Goal: Communication & Community: Answer question/provide support

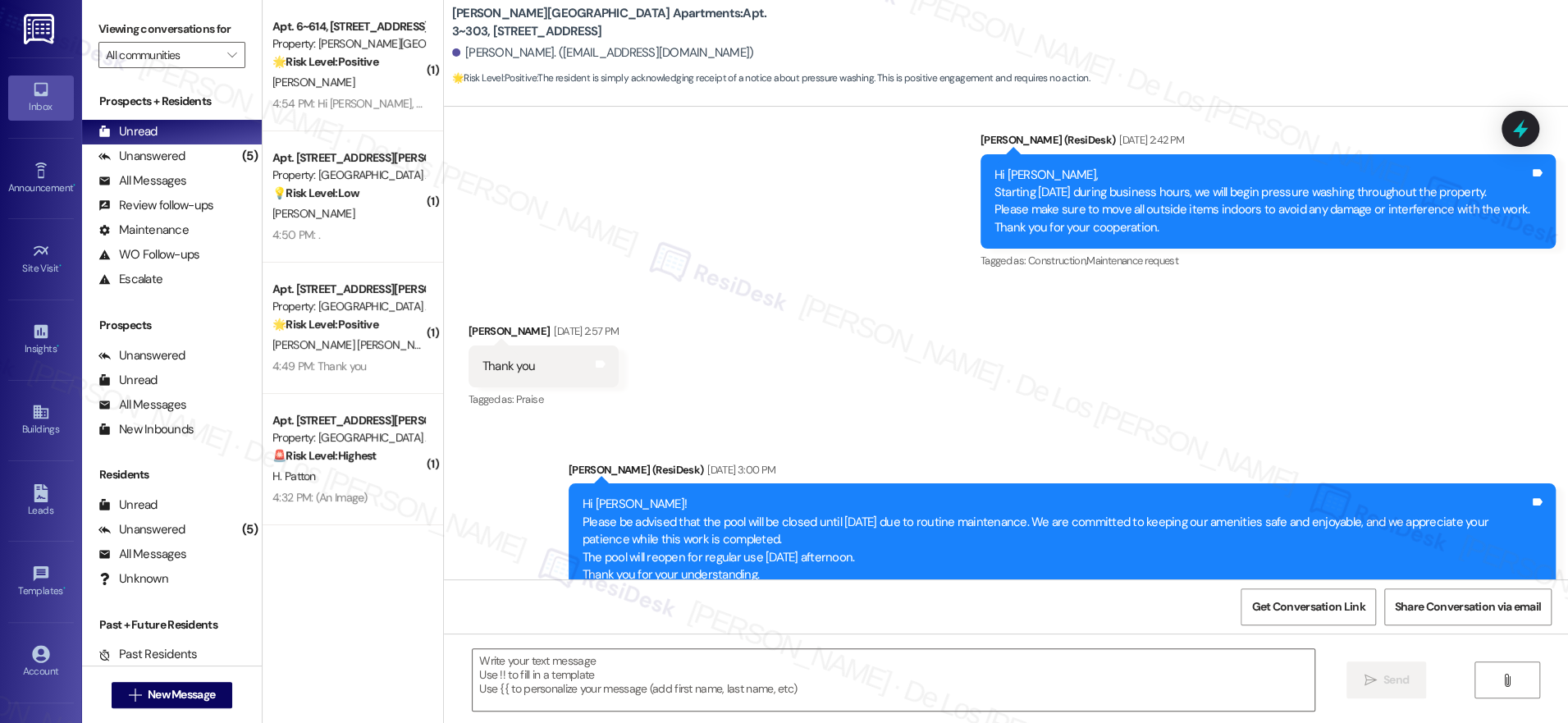
scroll to position [1435, 0]
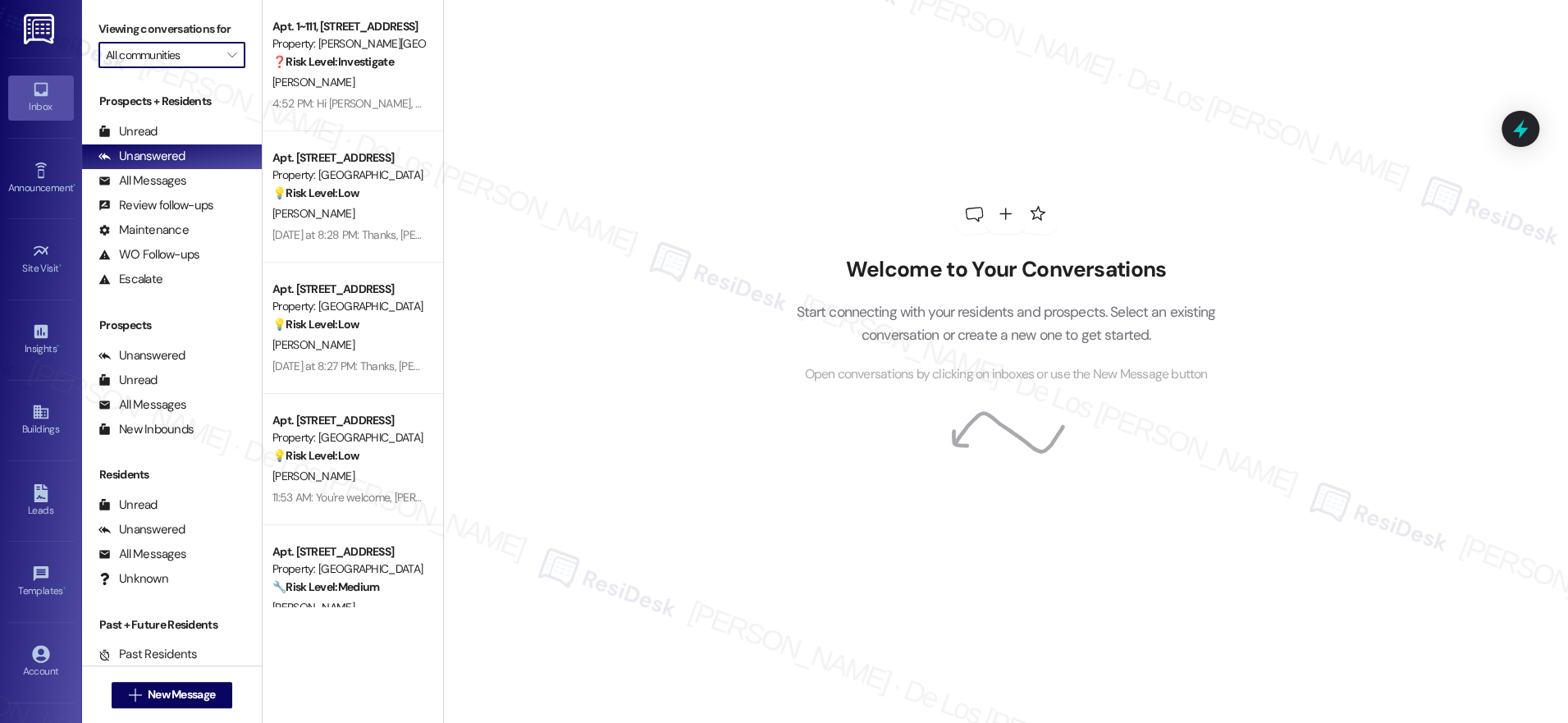
click at [170, 56] on input "All communities" at bounding box center [162, 54] width 113 height 26
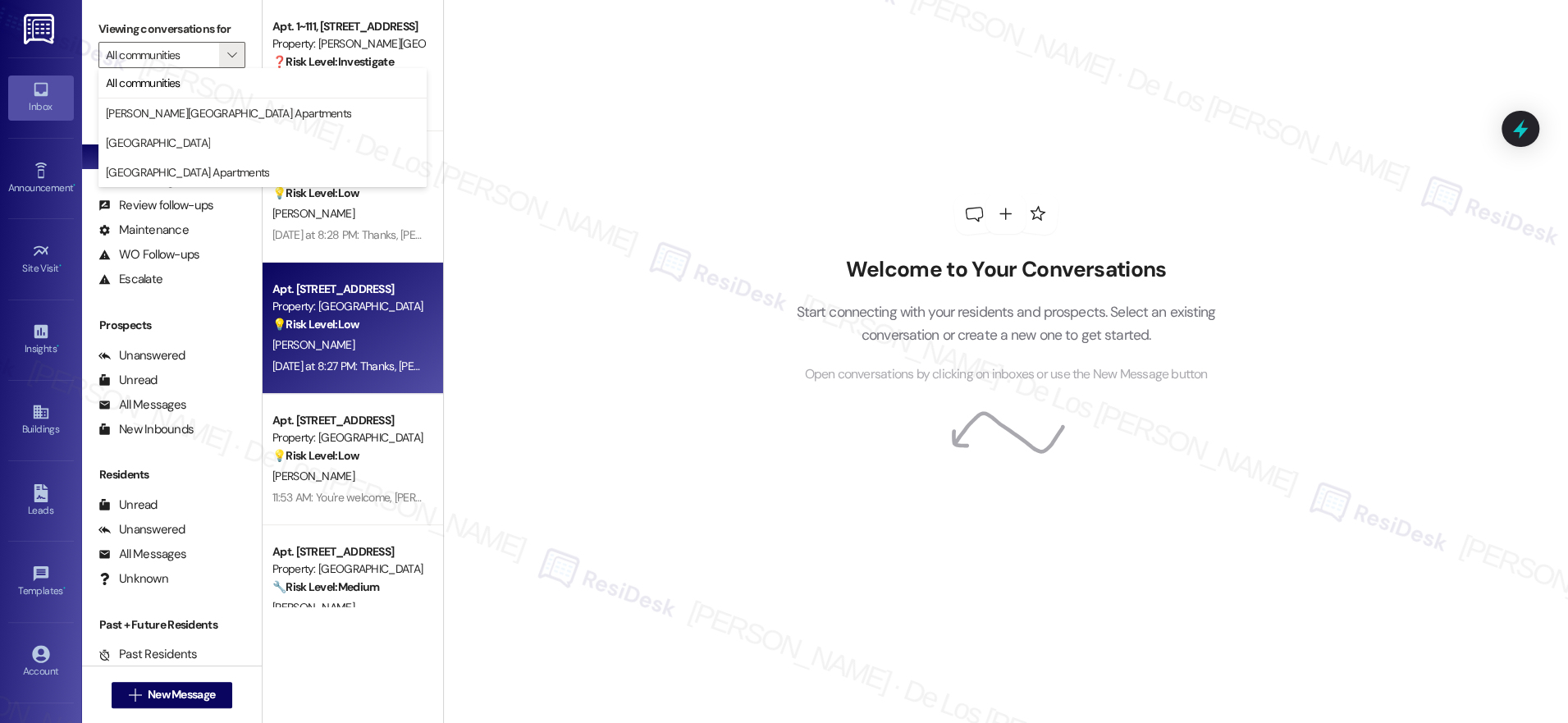
click at [263, 367] on div "Apt. 1408, 201 Hackberry St Property: Hackberry Ranch 💡 Risk Level: Low The res…" at bounding box center [353, 328] width 180 height 132
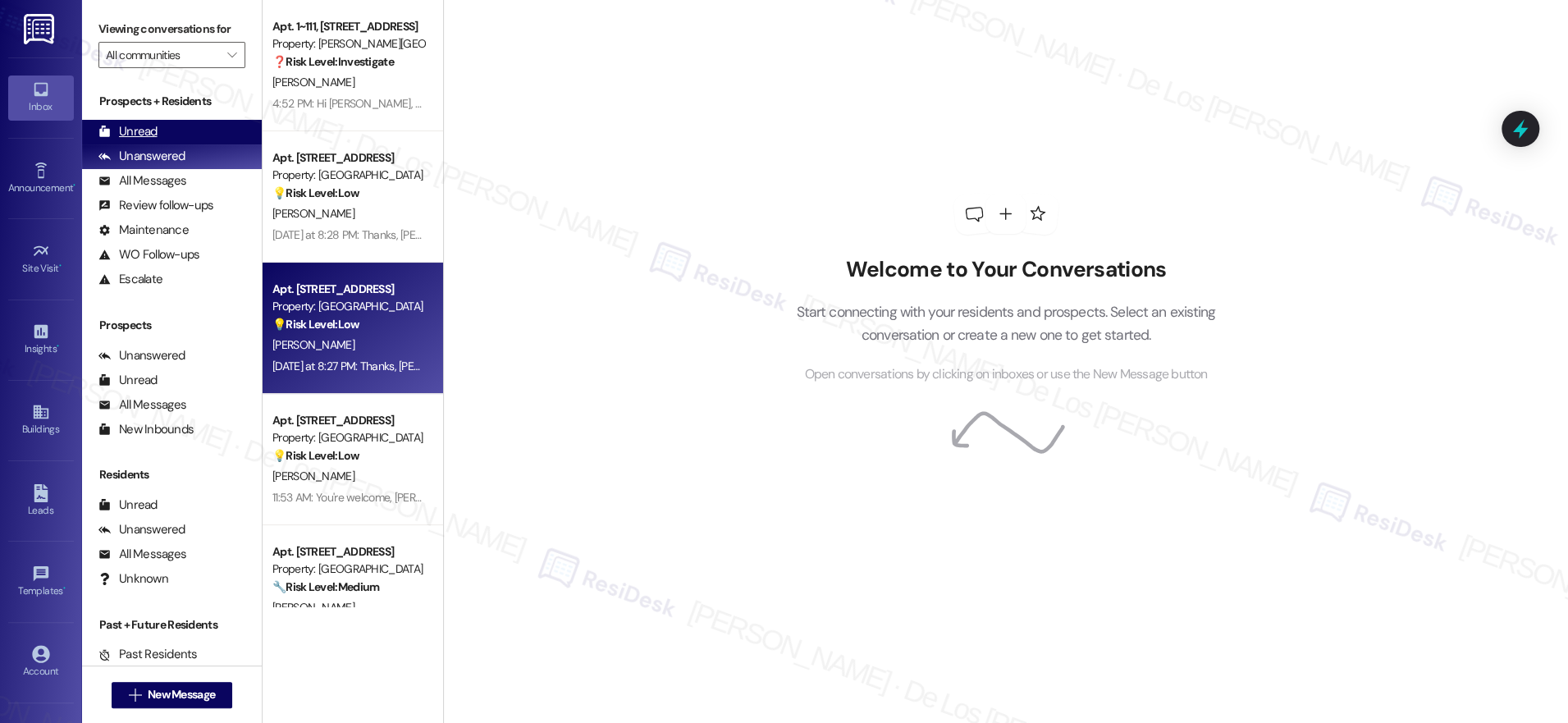
click at [202, 133] on div "Unread (0)" at bounding box center [171, 132] width 180 height 24
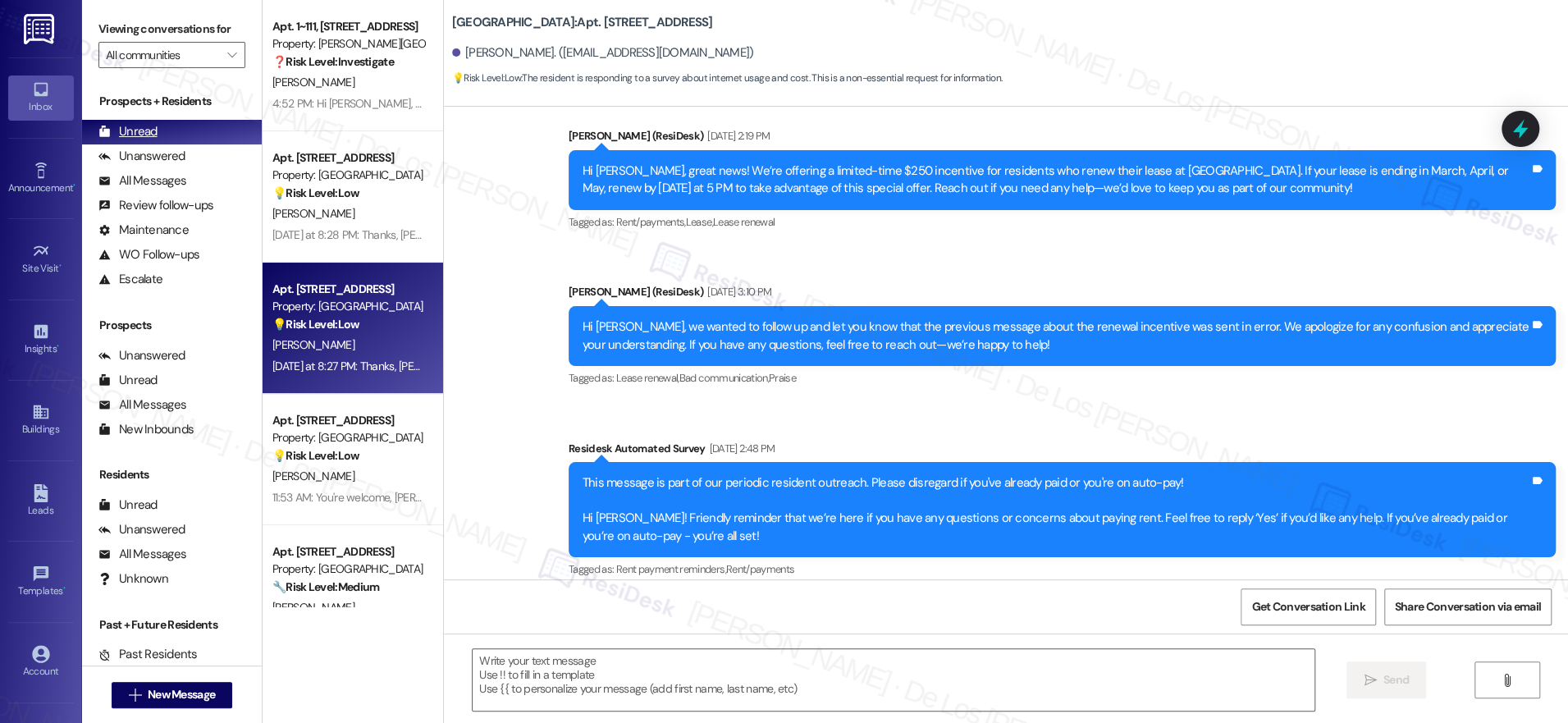
type textarea "Fetching suggested responses. Please feel free to read through the conversation…"
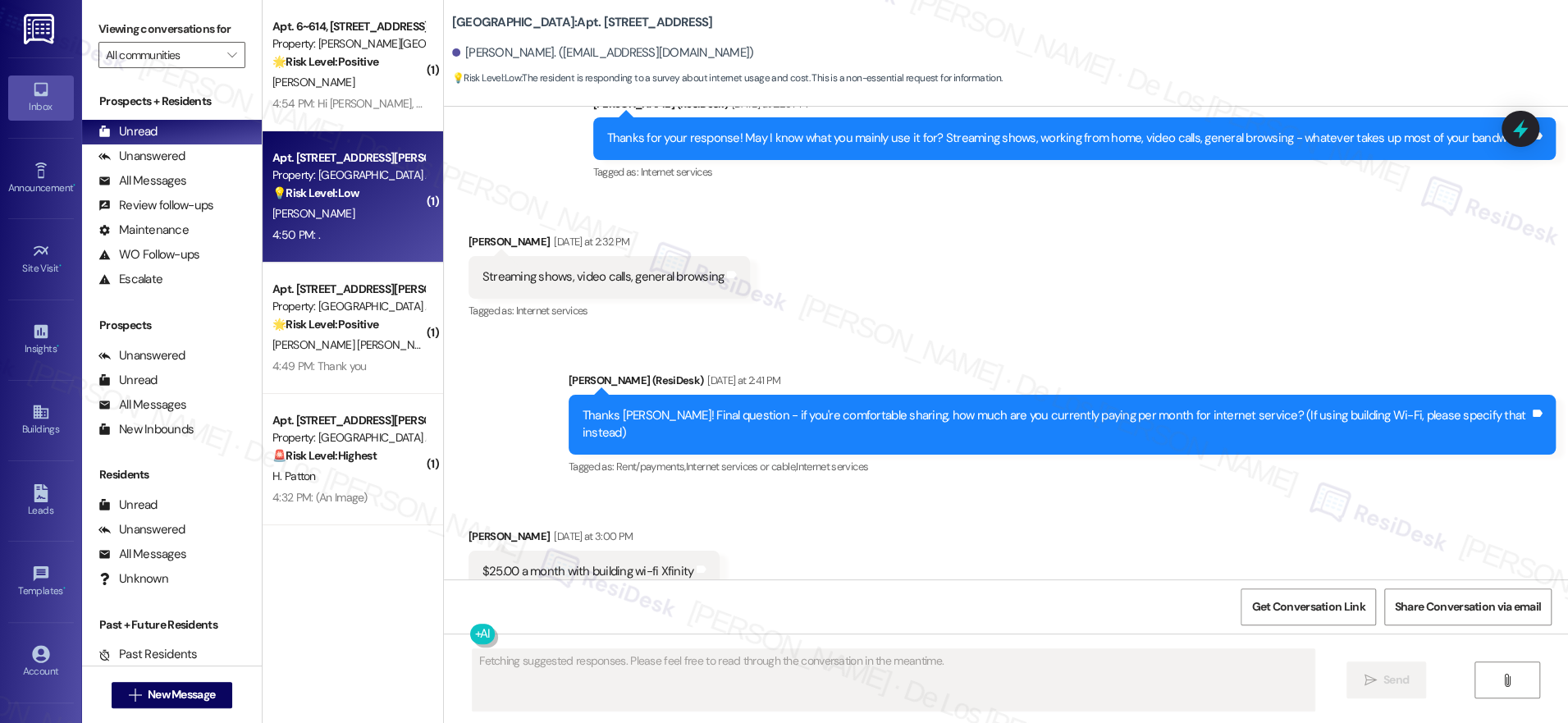
scroll to position [3201, 0]
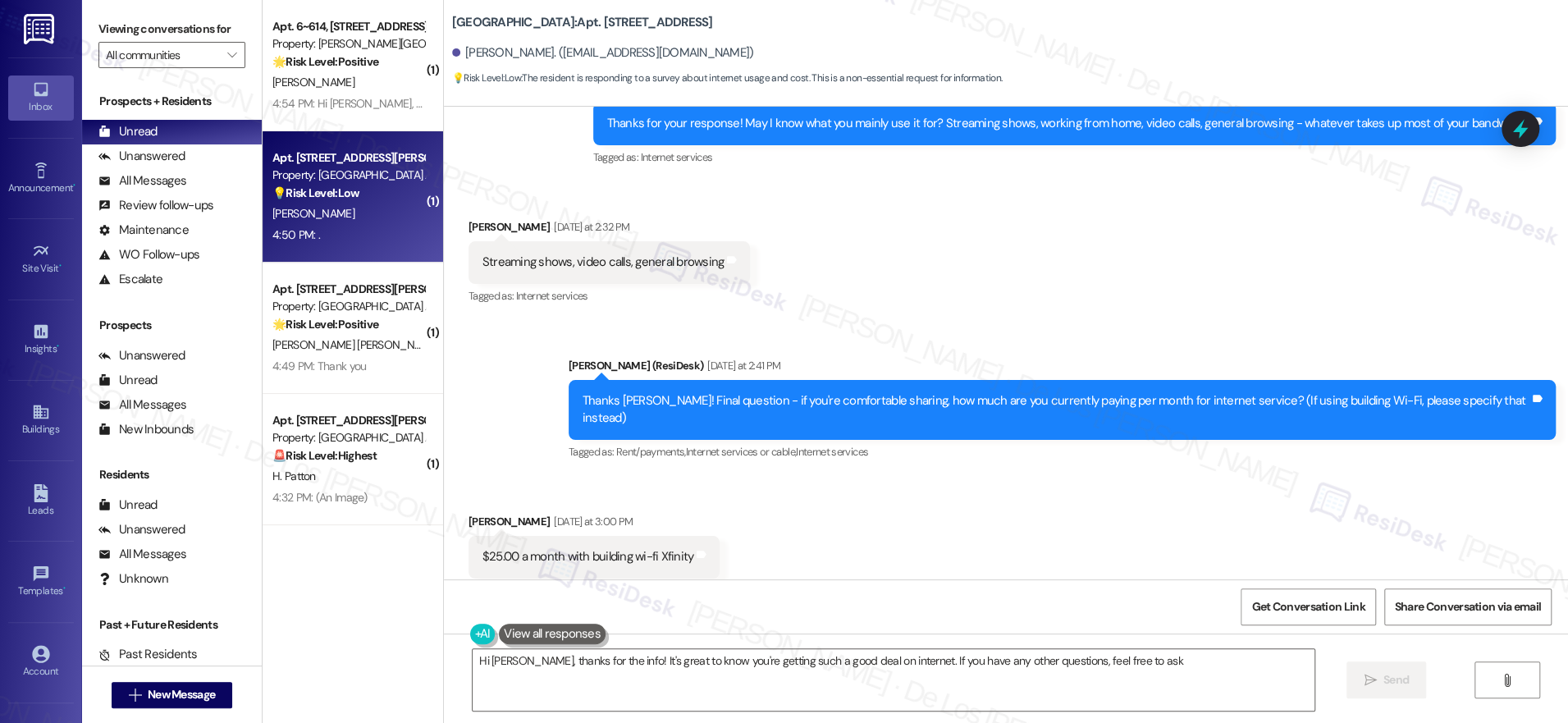
type textarea "Hi Cindy, thanks for the info! It's great to know you're getting such a good de…"
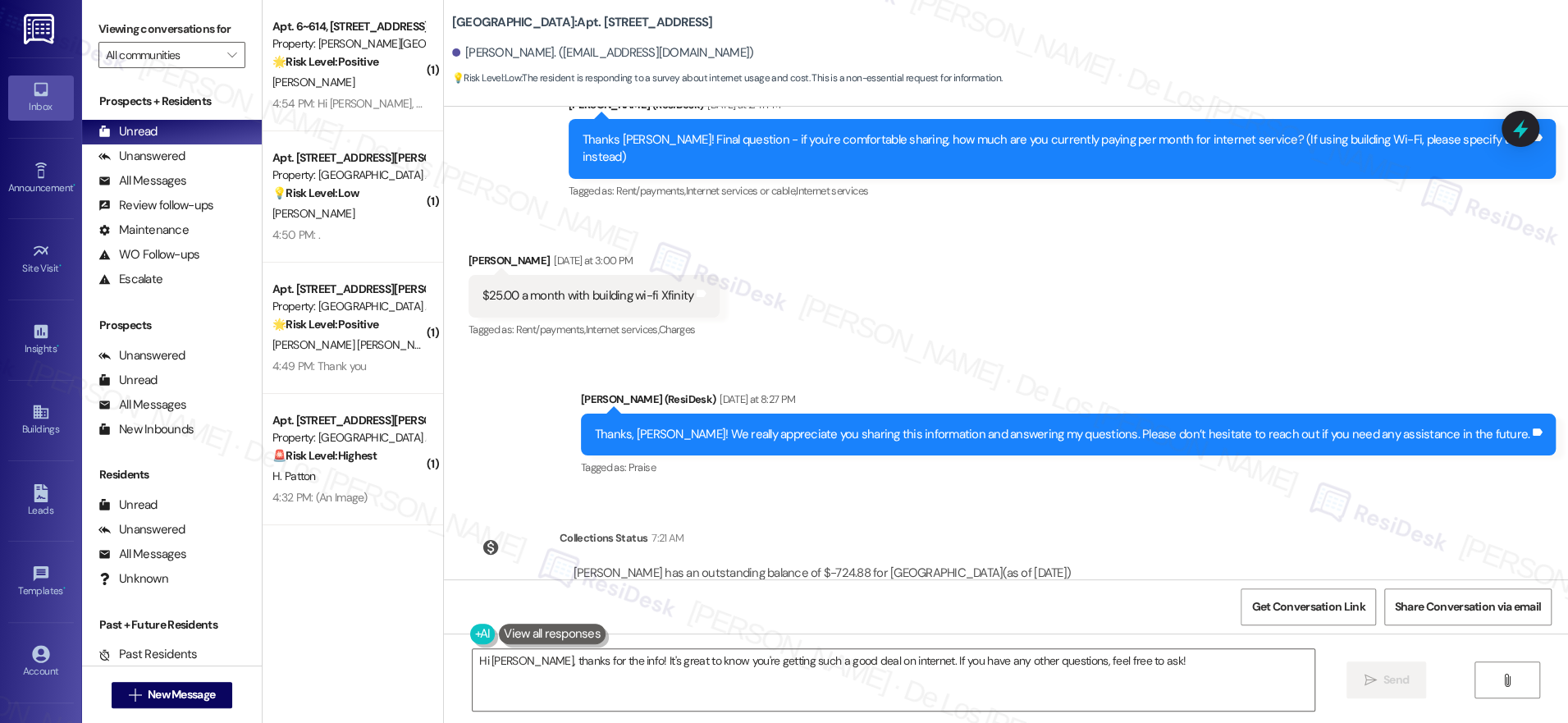
scroll to position [3491, 0]
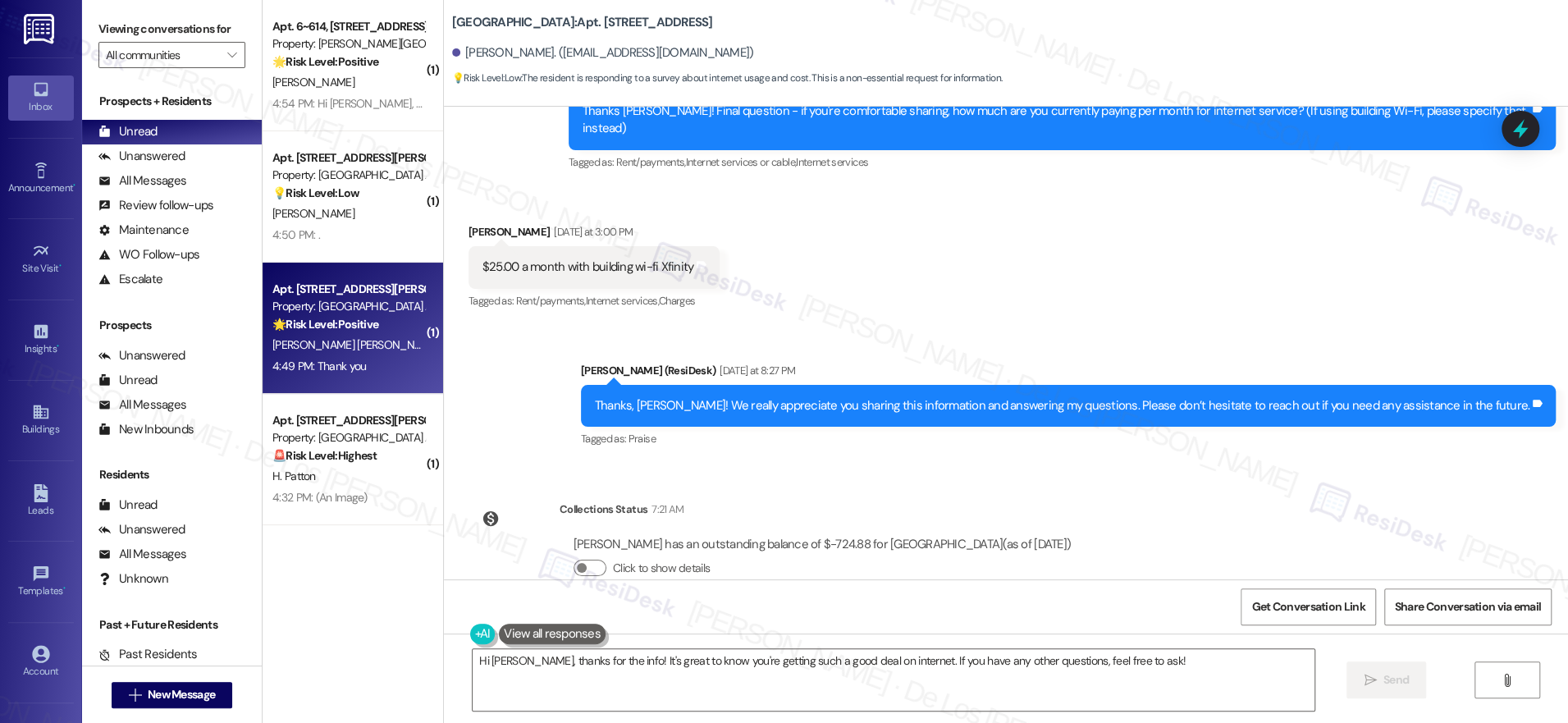
click at [355, 376] on div "4:49 PM: Thank you 4:49 PM: Thank you" at bounding box center [348, 366] width 155 height 21
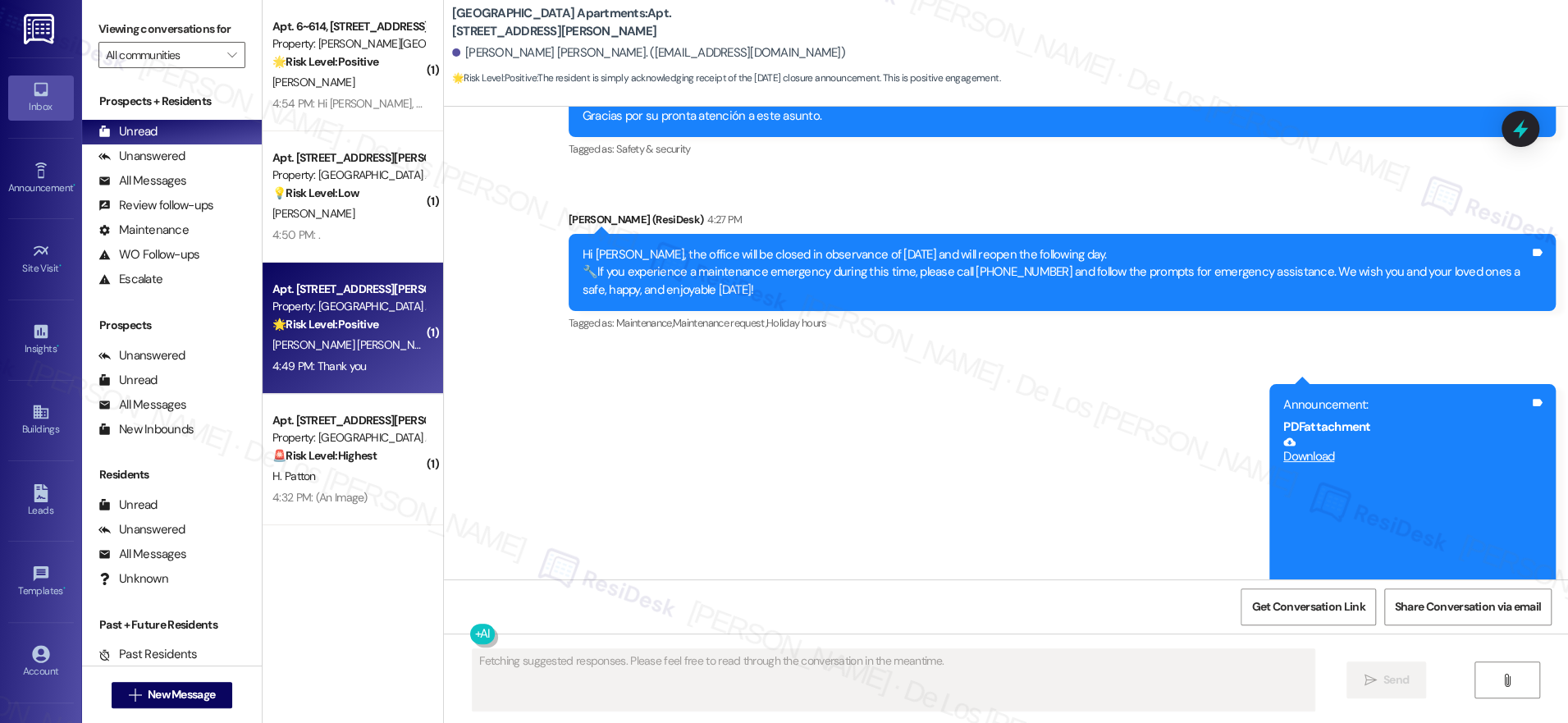
scroll to position [14209, 0]
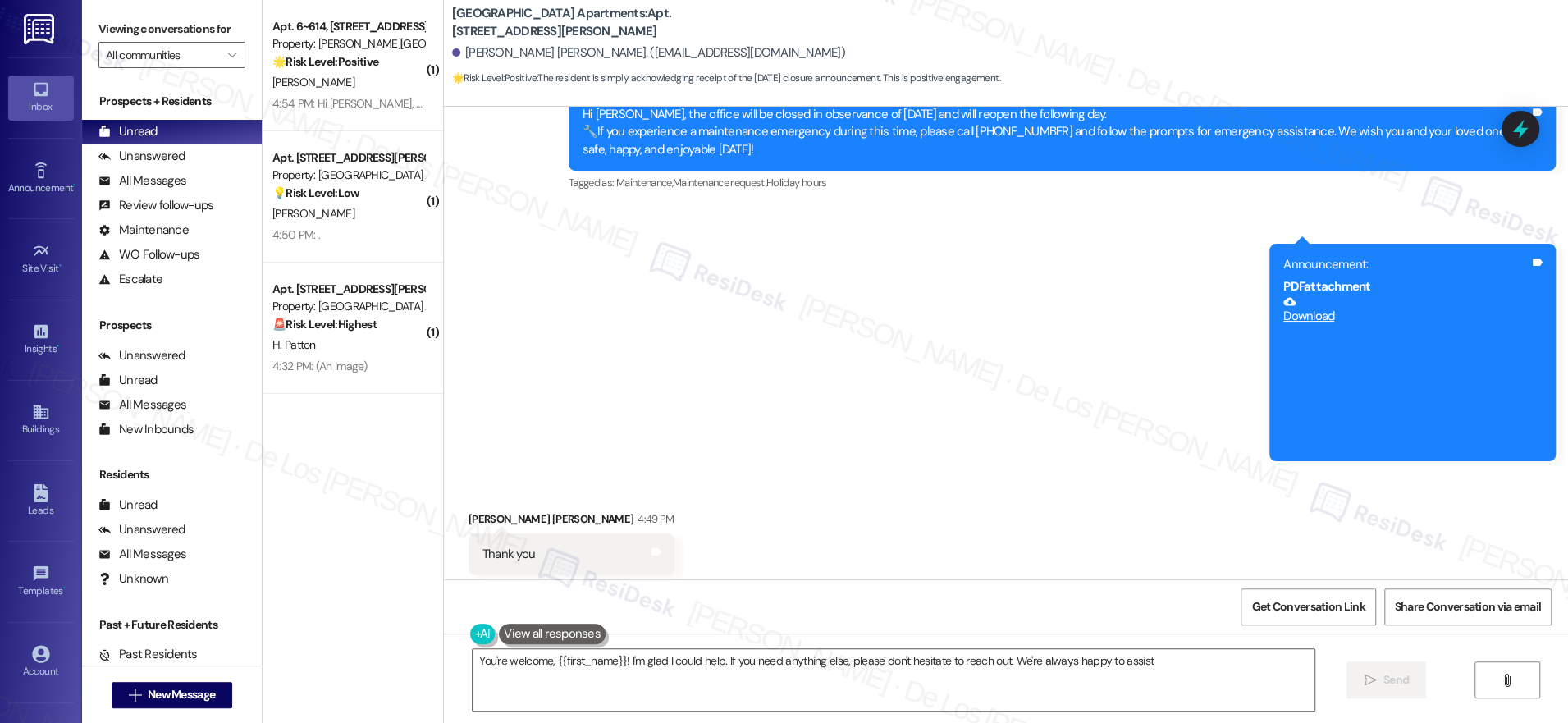
type textarea "You're welcome, {{first_name}}! I'm glad I could help. If you need anything els…"
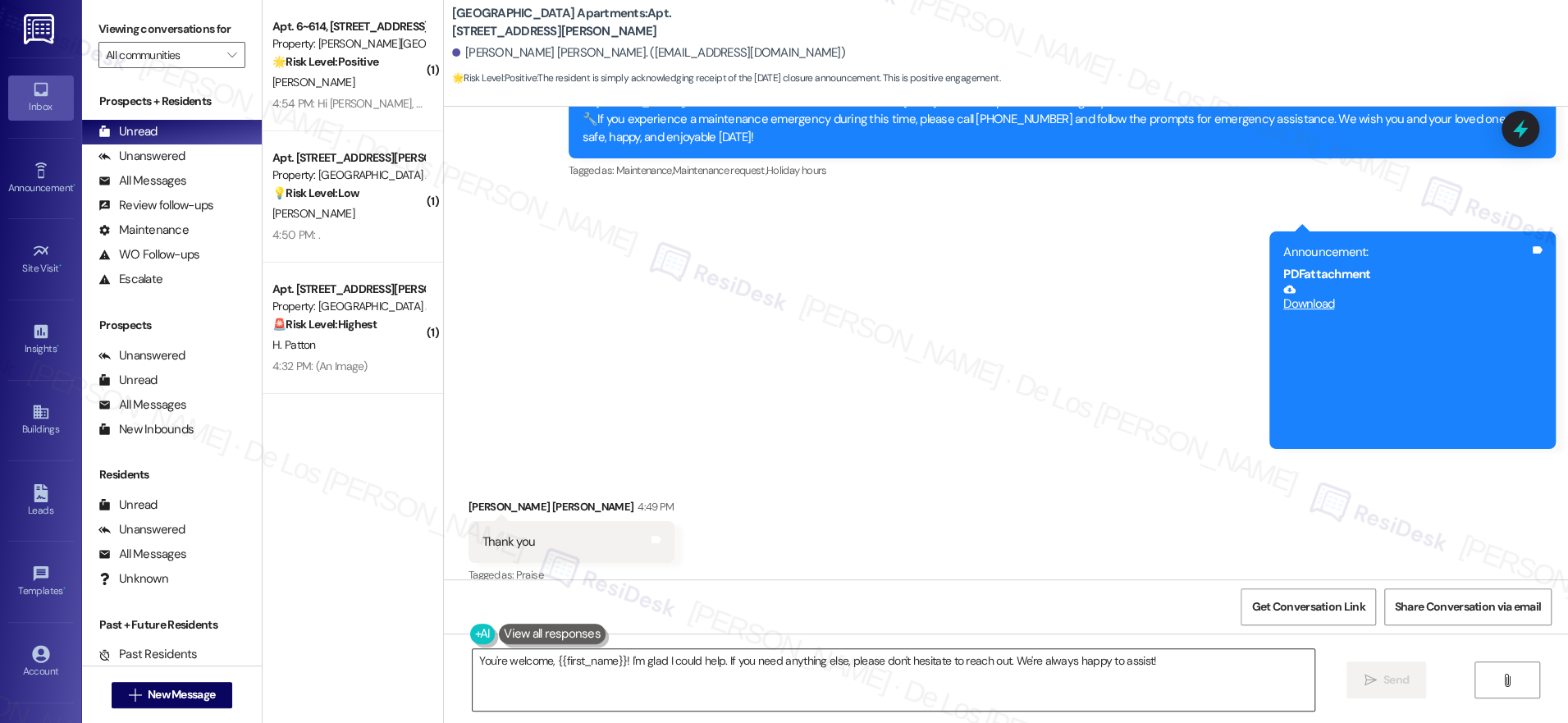
click at [627, 673] on textarea "You're welcome, {{first_name}}! I'm glad I could help. If you need anything els…" at bounding box center [893, 680] width 842 height 62
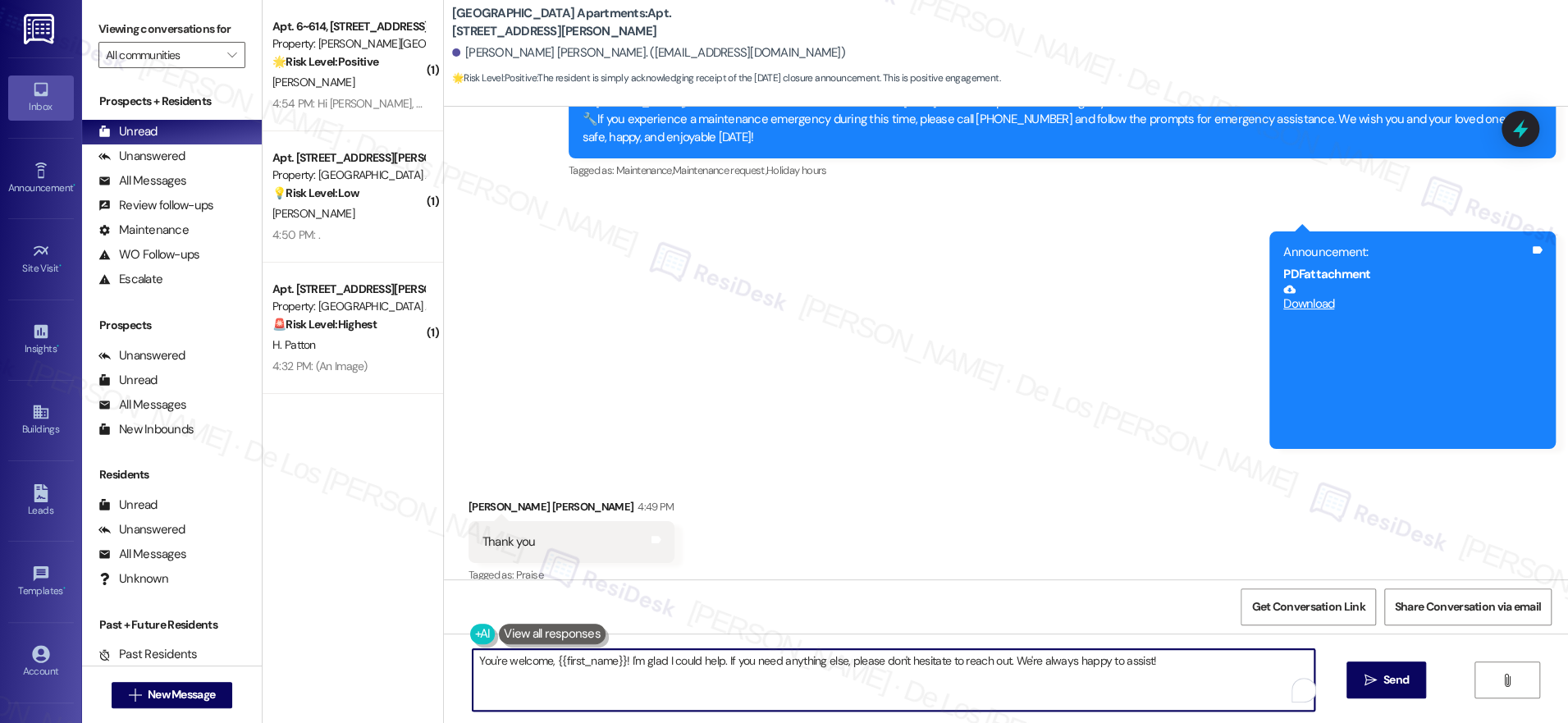
click at [627, 673] on textarea "You're welcome, {{first_name}}! I'm glad I could help. If you need anything els…" at bounding box center [893, 680] width 842 height 62
click at [678, 696] on textarea "You're welcome, {{first_name}}! I'm glad I could help. If you need anything els…" at bounding box center [889, 680] width 842 height 62
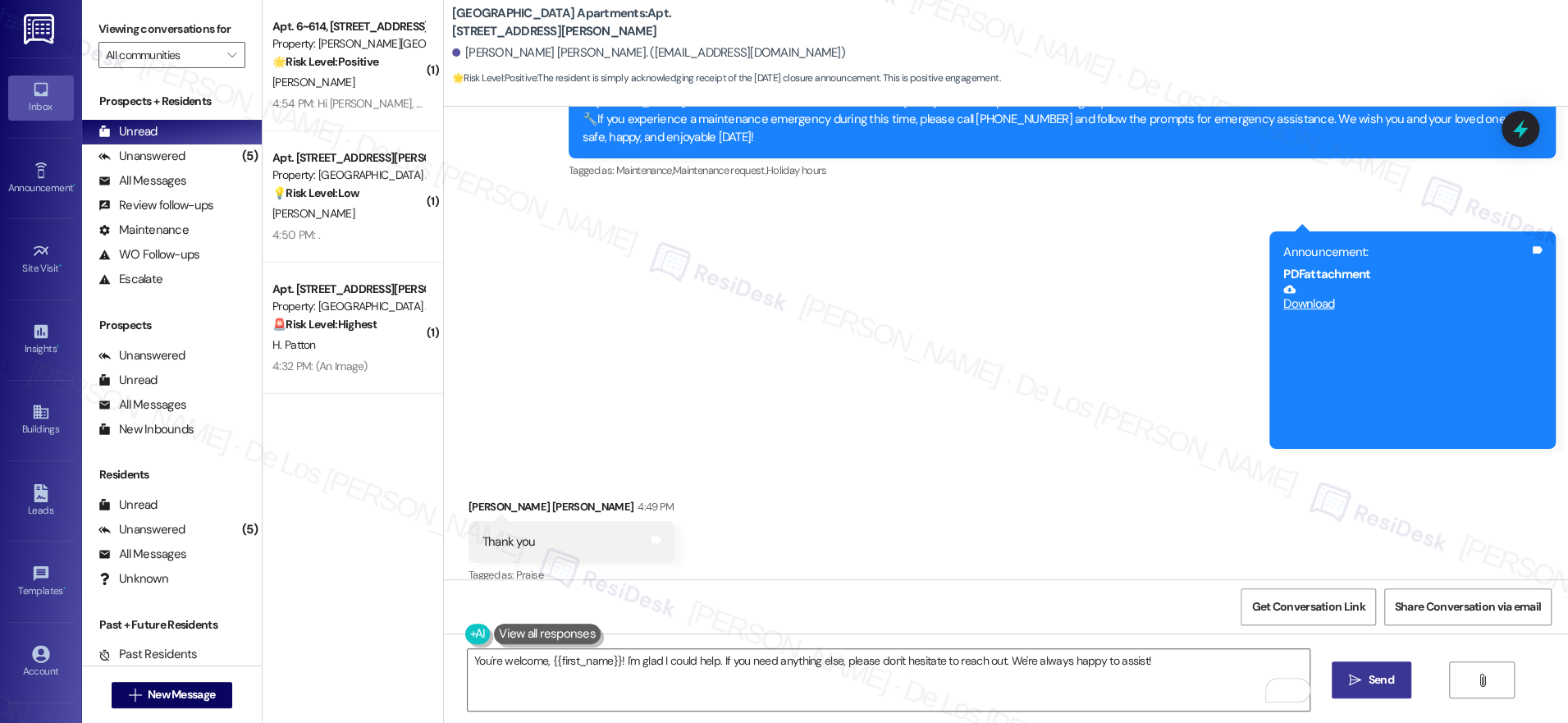
click at [1384, 681] on span "Send" at bounding box center [1381, 679] width 25 height 17
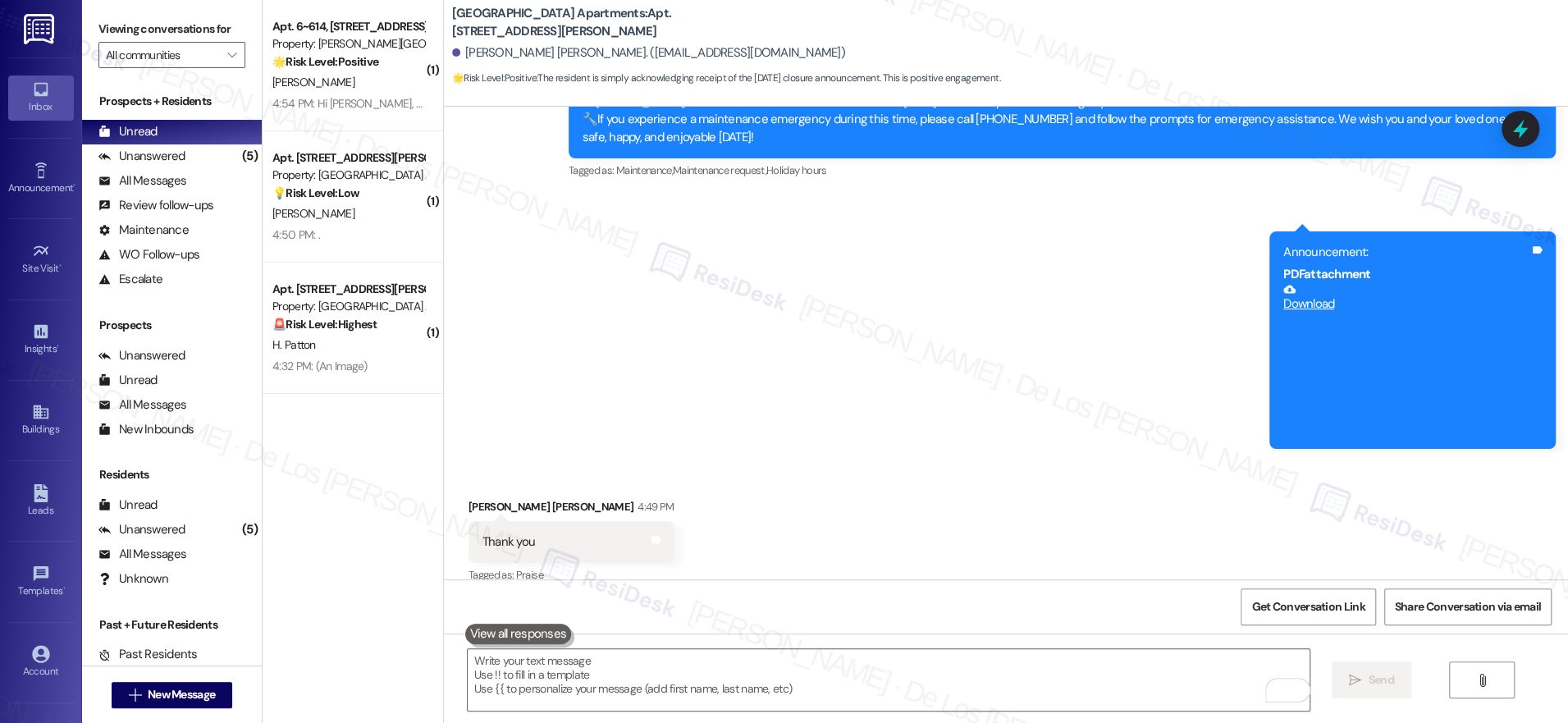
scroll to position [14208, 0]
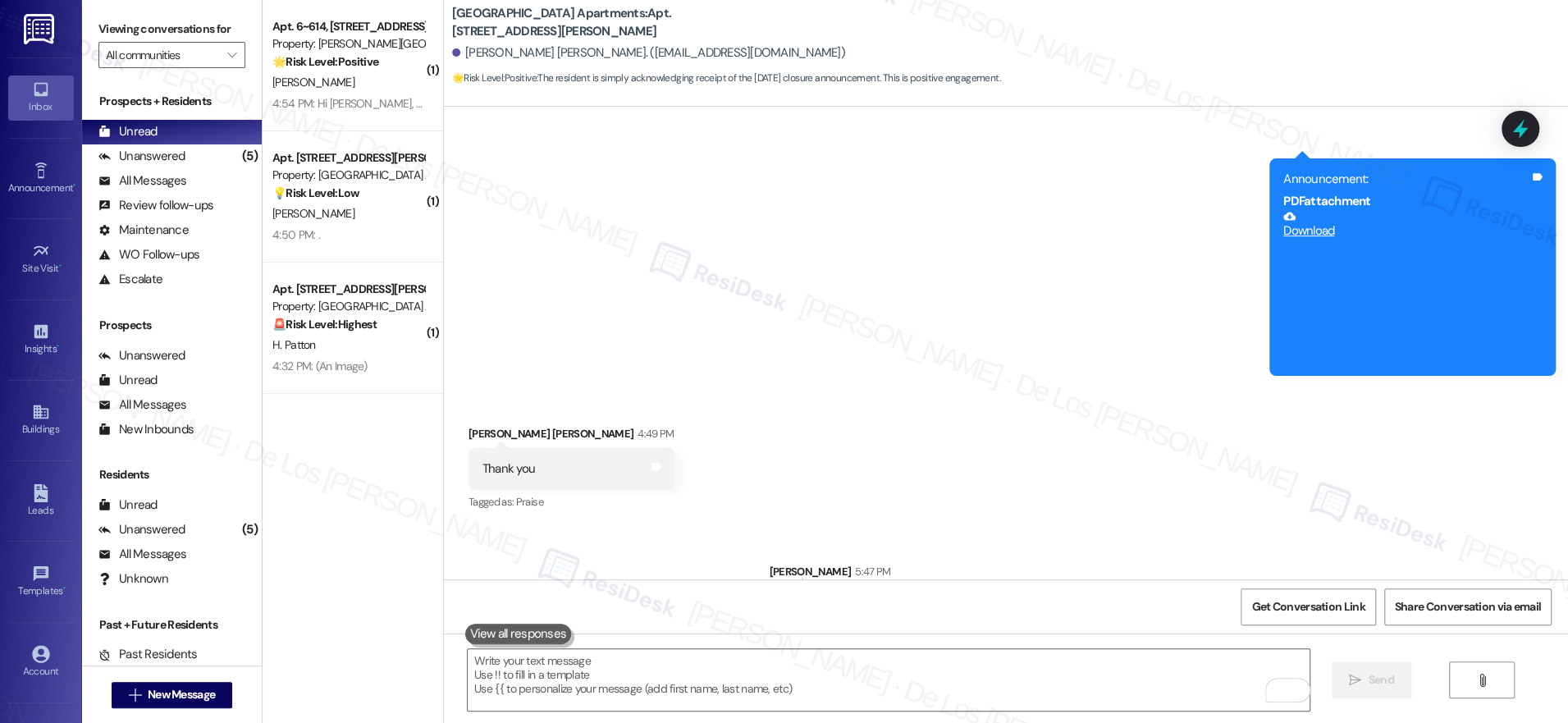
scroll to position [14323, 0]
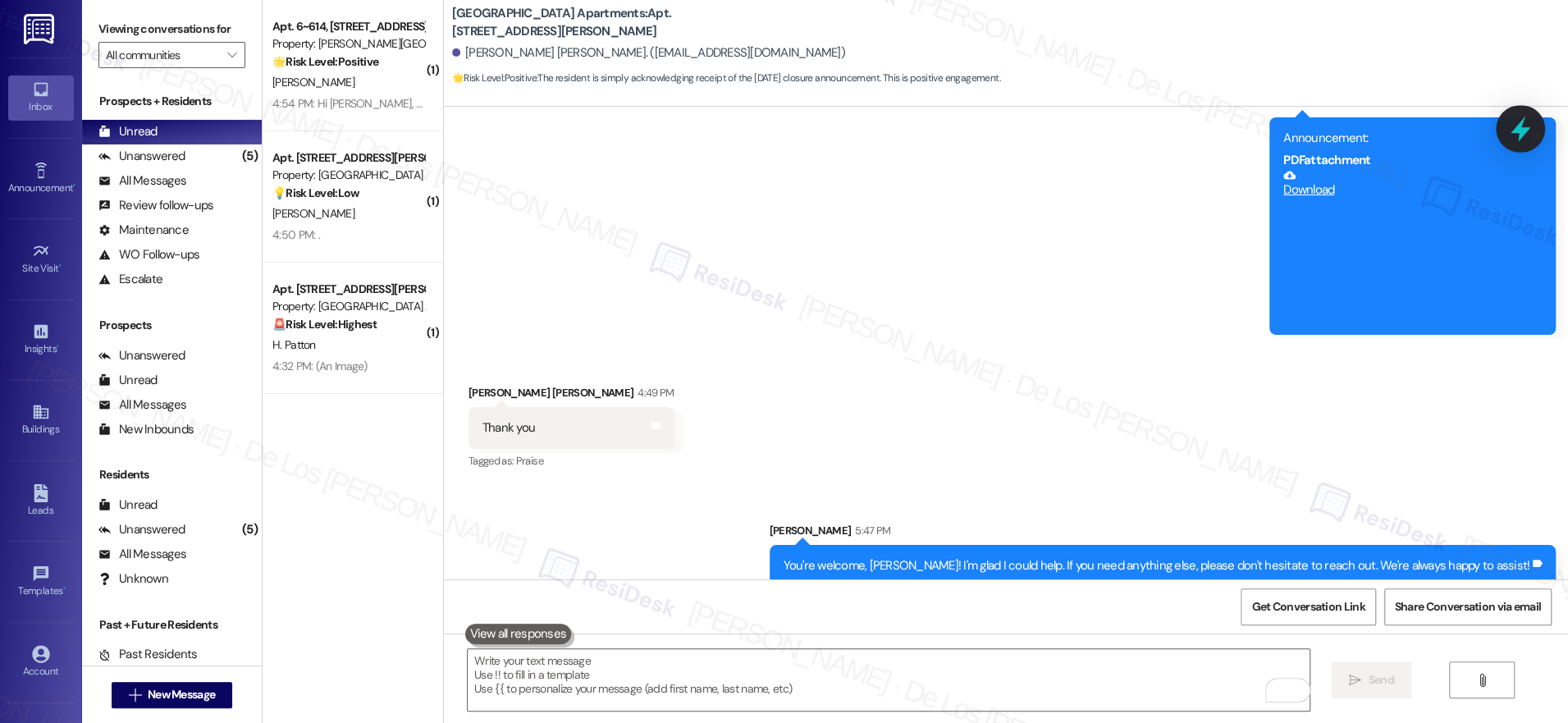
click at [1513, 132] on icon at bounding box center [1521, 129] width 20 height 25
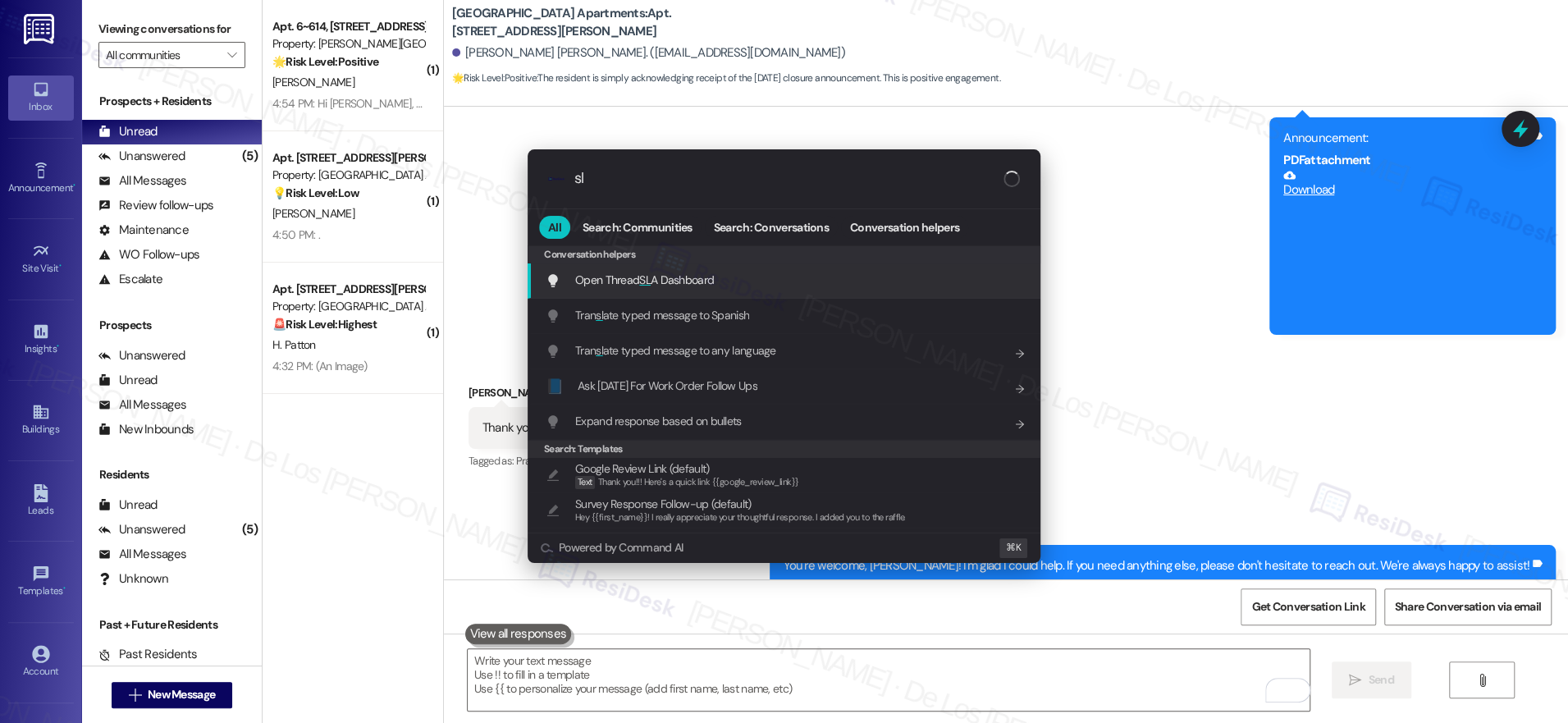
type input "sla"
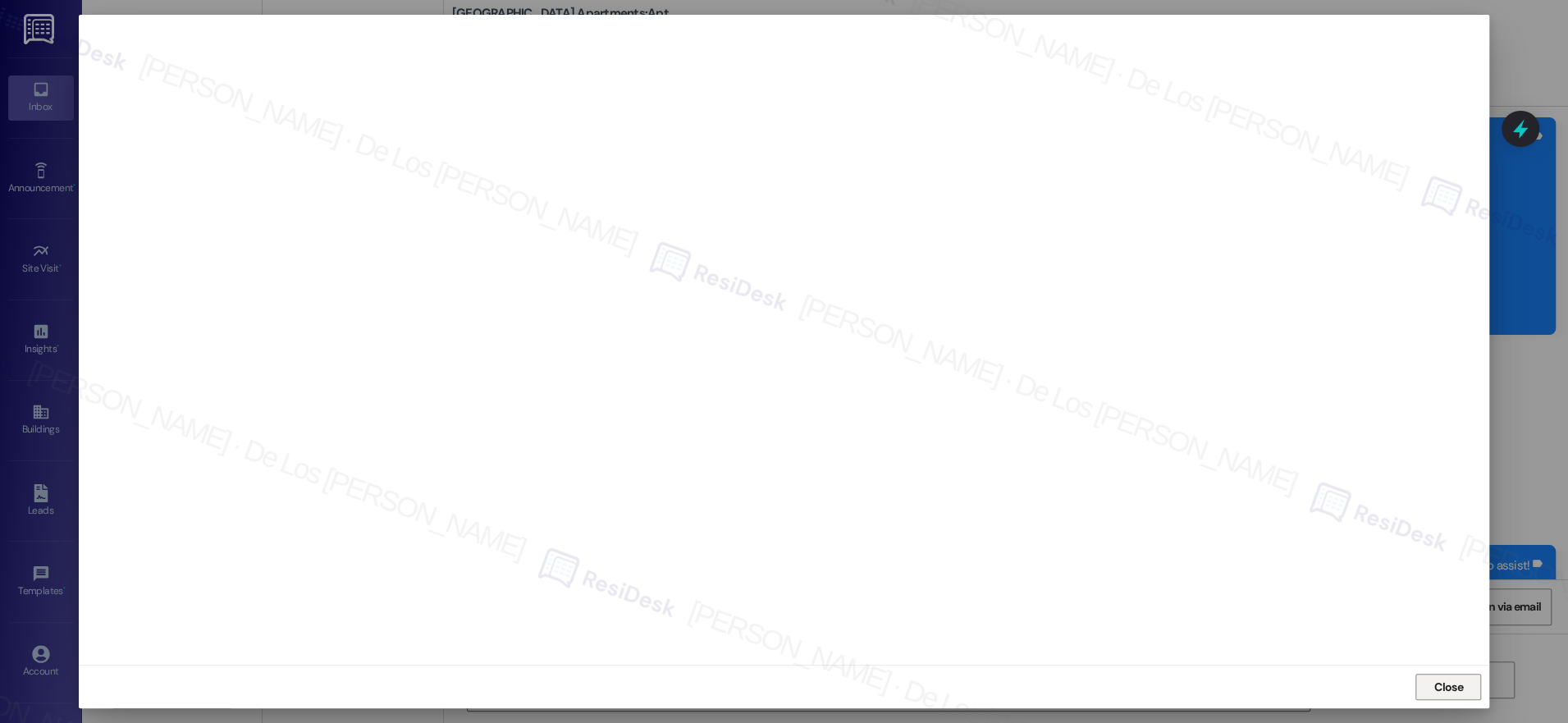
click at [1433, 682] on span "Close" at bounding box center [1448, 687] width 35 height 17
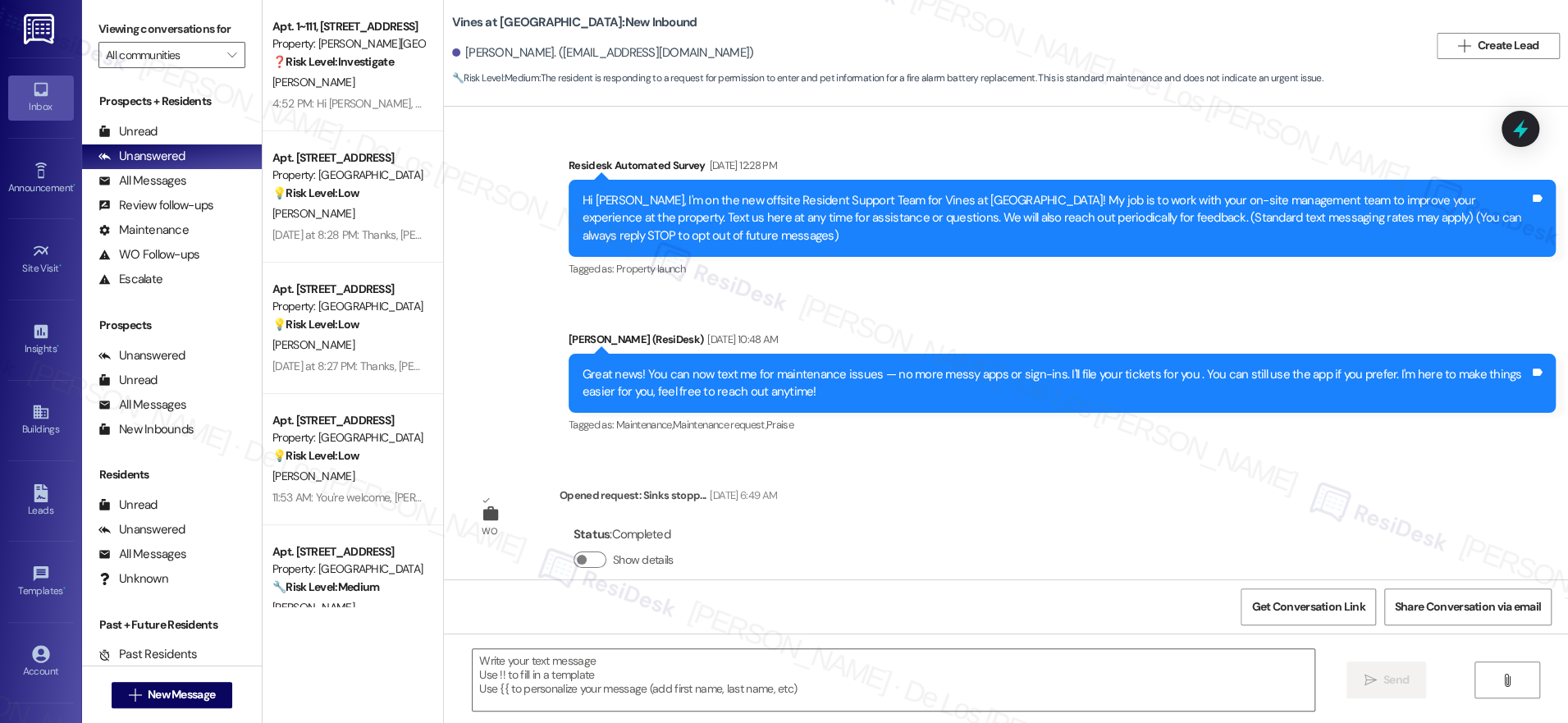
scroll to position [28611, 0]
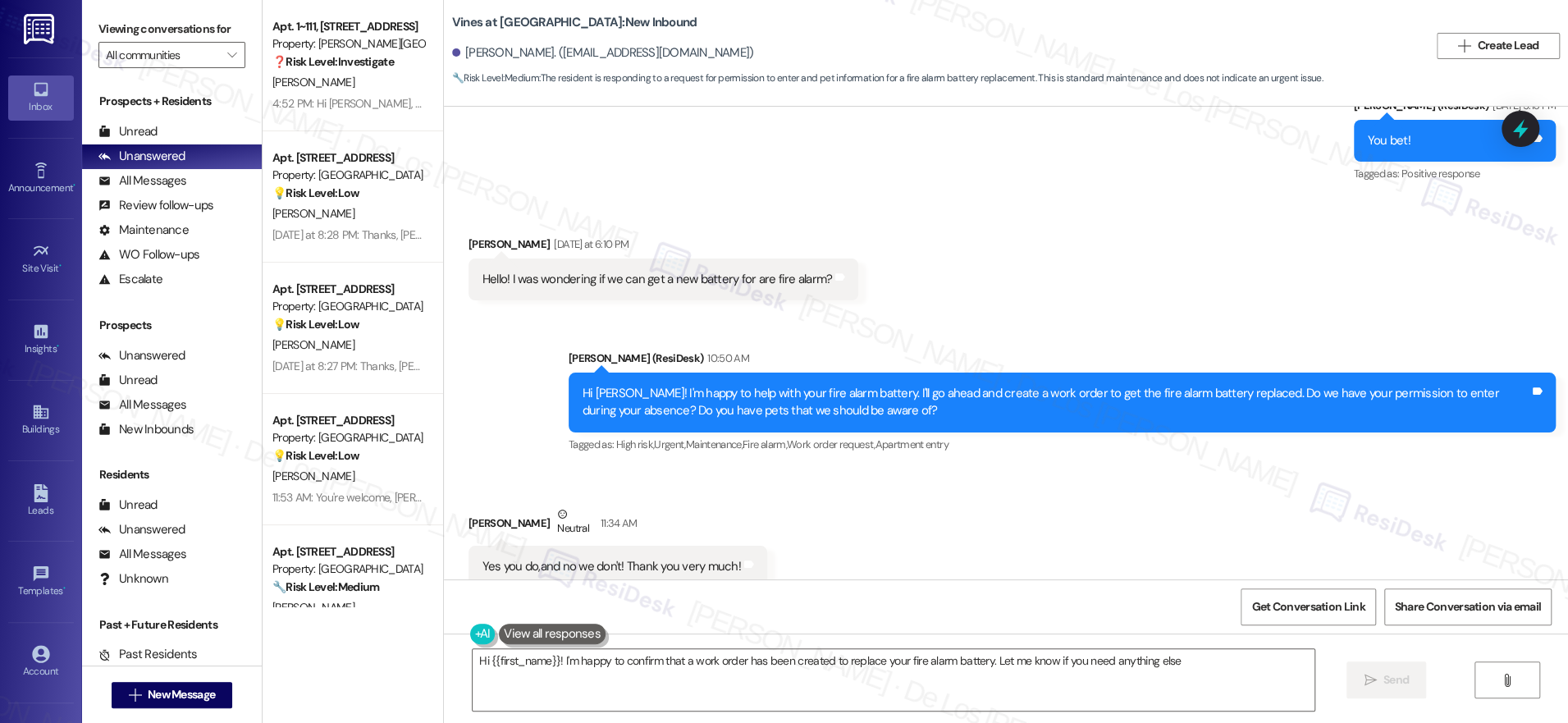
type textarea "Hi {{first_name}}! I'm happy to confirm that a work order has been created to r…"
